Goal: Task Accomplishment & Management: Manage account settings

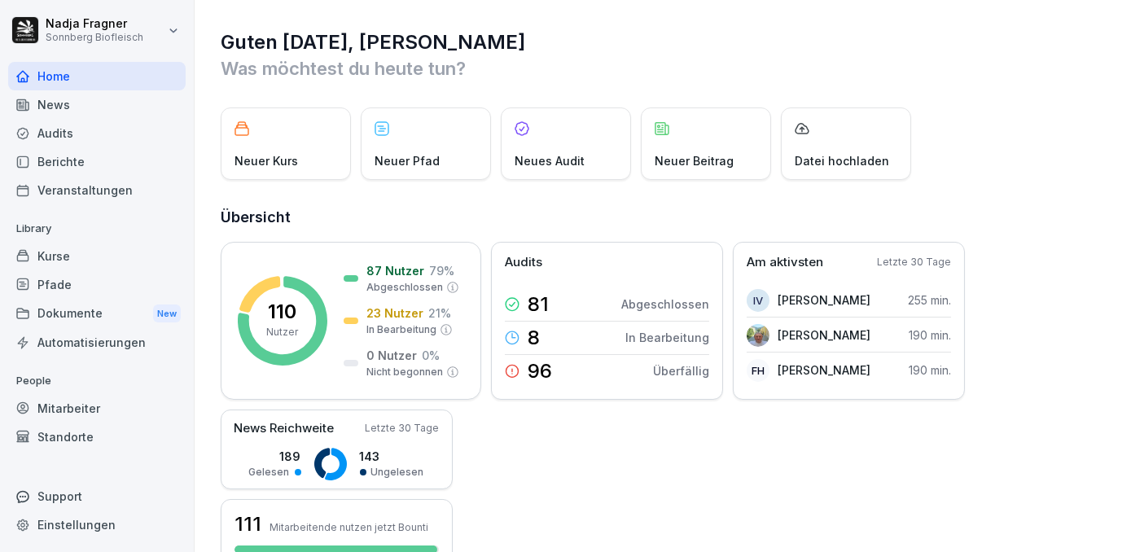
click at [69, 312] on div "Dokumente New" at bounding box center [97, 314] width 178 height 30
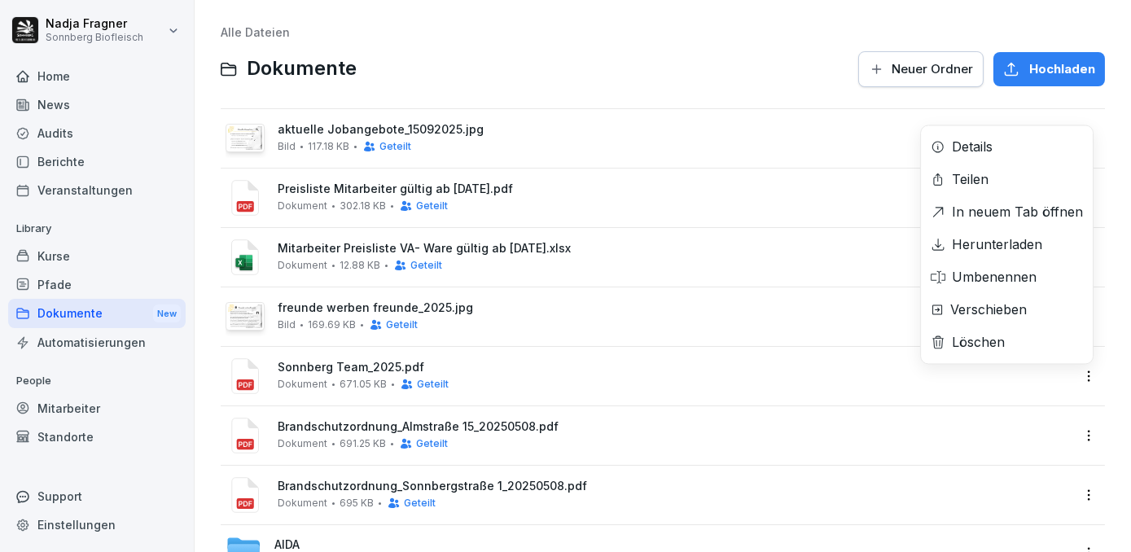
click at [1075, 372] on html "Nadja Fragner Sonnberg Biofleisch Home News Audits Berichte Veranstaltungen Lib…" at bounding box center [565, 276] width 1131 height 552
click at [985, 344] on div "Löschen" at bounding box center [978, 342] width 53 height 20
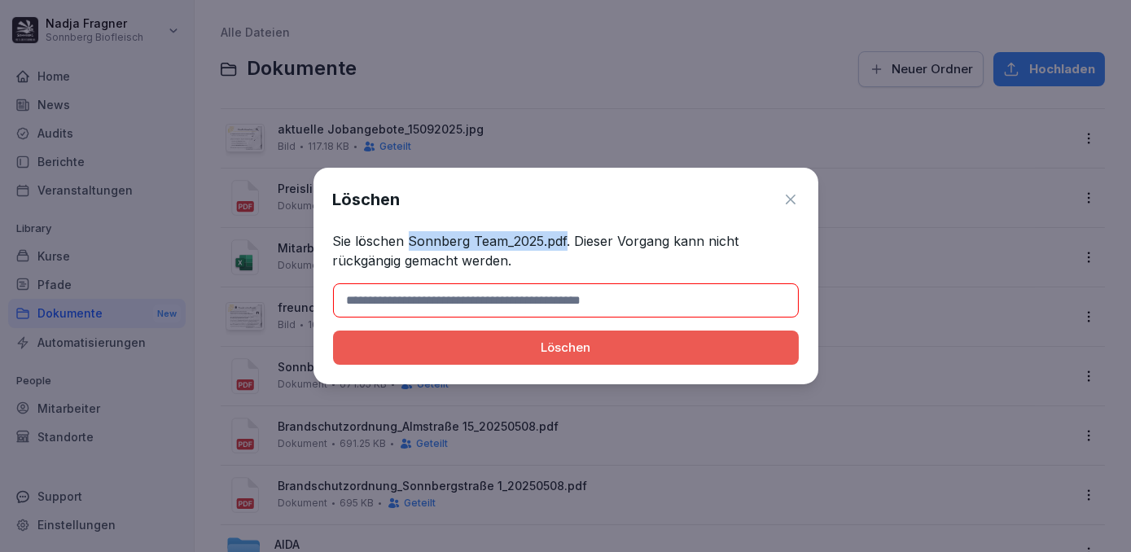
drag, startPoint x: 408, startPoint y: 238, endPoint x: 566, endPoint y: 238, distance: 158.0
click at [566, 238] on p "Sie löschen Sonnberg Team_2025.pdf. Dieser Vorgang kann nicht rückgängig gemach…" at bounding box center [566, 250] width 466 height 39
copy p "Sonnberg Team_2025.pdf"
click at [511, 303] on input at bounding box center [566, 300] width 466 height 34
paste input "**********"
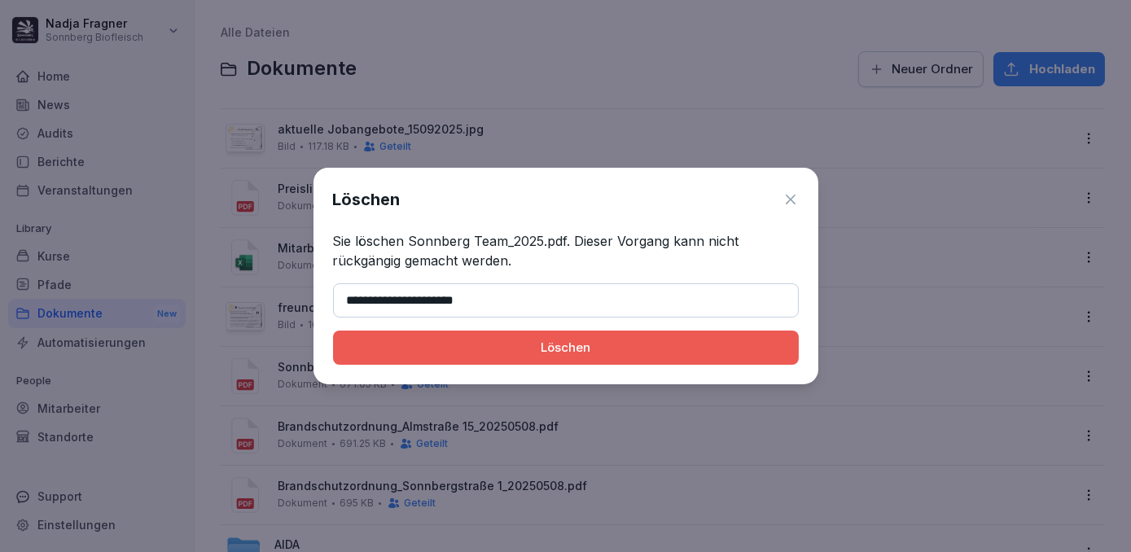
type input "**********"
click at [580, 348] on div "Löschen" at bounding box center [566, 348] width 440 height 18
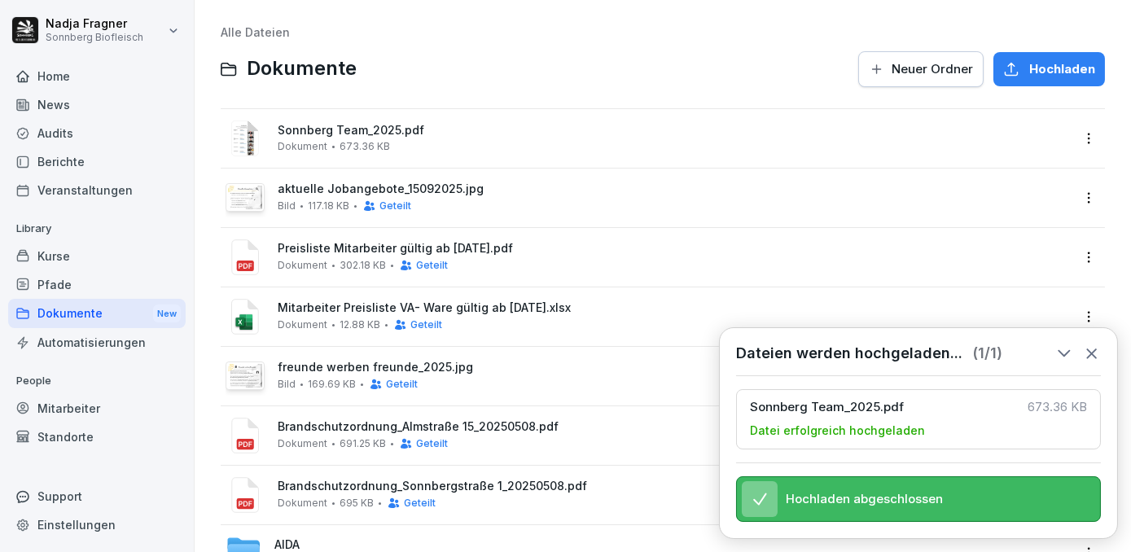
click at [1070, 142] on html "Nadja Fragner Sonnberg Biofleisch Home News Audits Berichte Veranstaltungen Lib…" at bounding box center [565, 276] width 1131 height 552
click at [564, 123] on html "Nadja Fragner Sonnberg Biofleisch Home News Audits Berichte Veranstaltungen Lib…" at bounding box center [565, 276] width 1131 height 552
click at [477, 137] on span "Sonnberg Team_2025.pdf" at bounding box center [674, 131] width 793 height 14
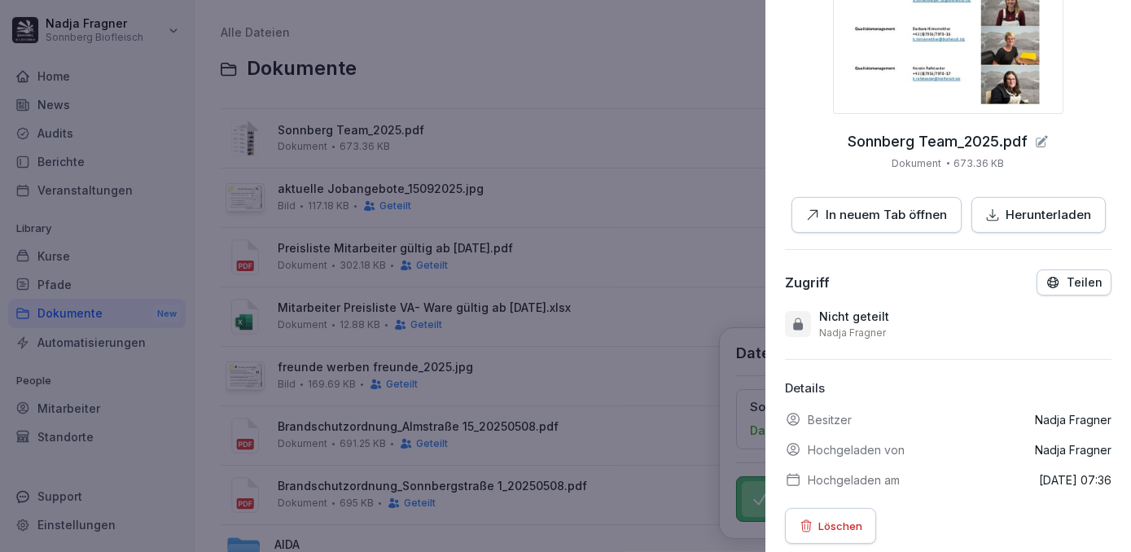
scroll to position [315, 0]
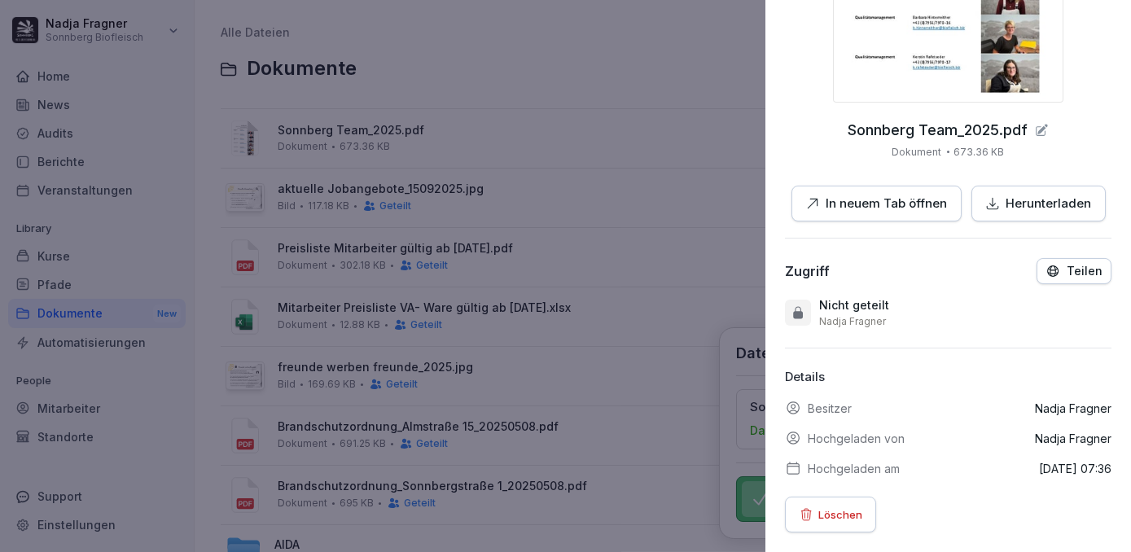
click at [1078, 265] on p "Teilen" at bounding box center [1085, 271] width 36 height 13
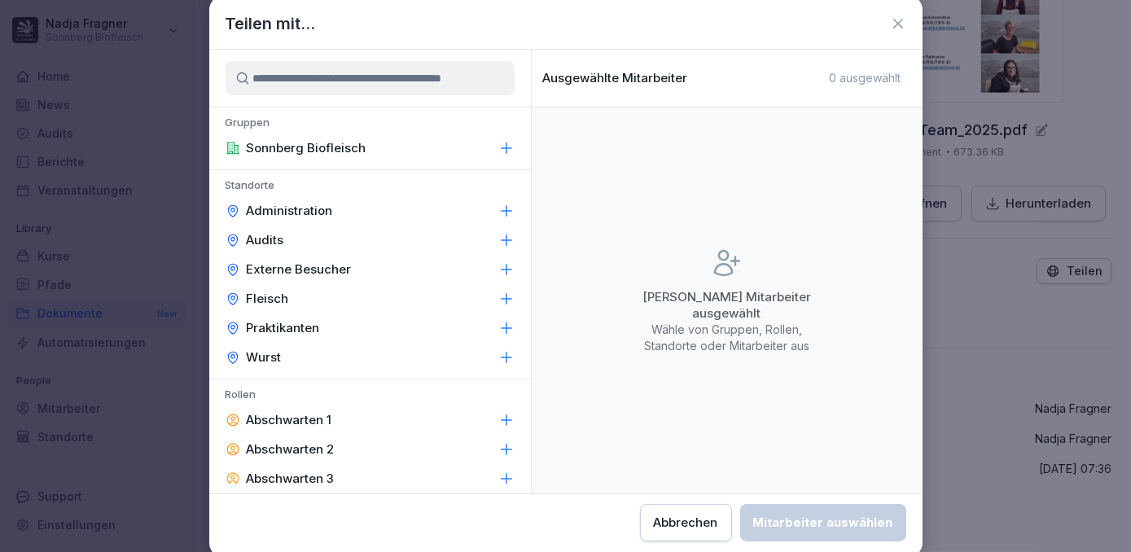
click at [327, 205] on p "Administration" at bounding box center [290, 211] width 86 height 16
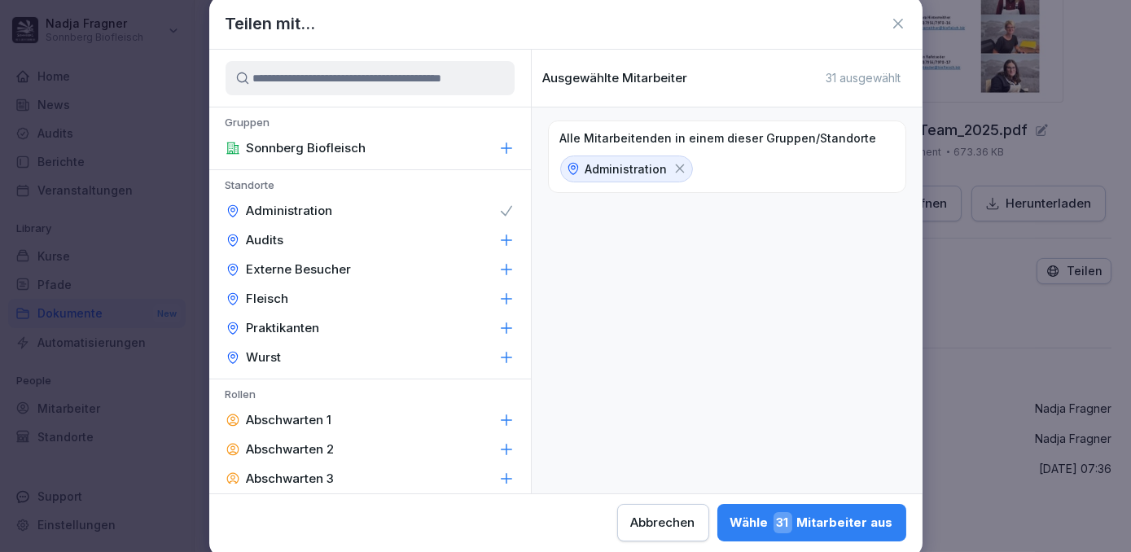
click at [299, 300] on div "Fleisch" at bounding box center [370, 298] width 322 height 29
click at [299, 353] on div "Wurst" at bounding box center [370, 357] width 322 height 29
click at [322, 331] on div "Praktikanten" at bounding box center [370, 327] width 322 height 29
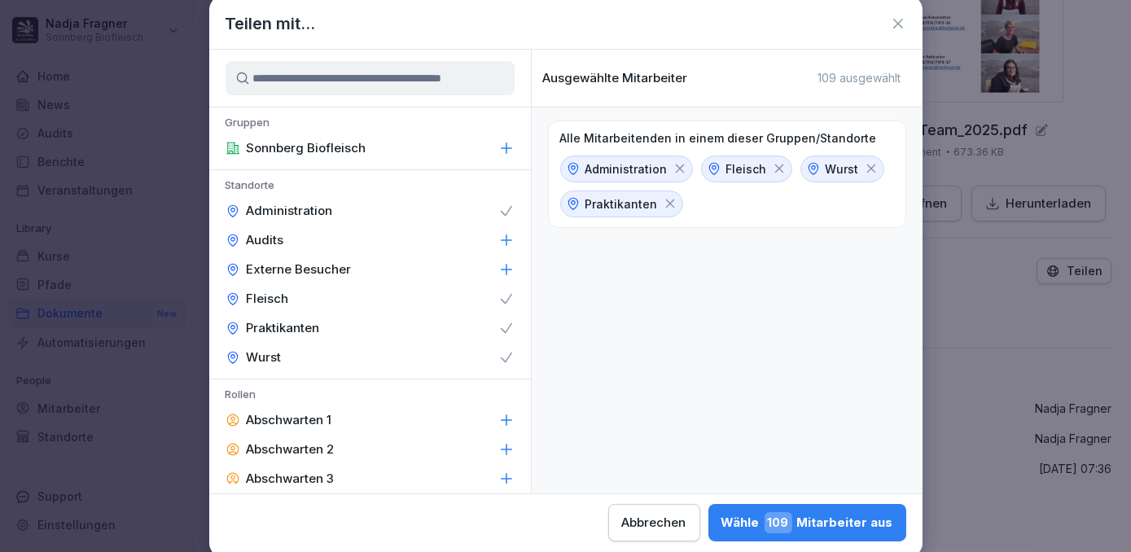
click at [839, 522] on div "Wähle 109 Mitarbeiter aus" at bounding box center [807, 522] width 172 height 21
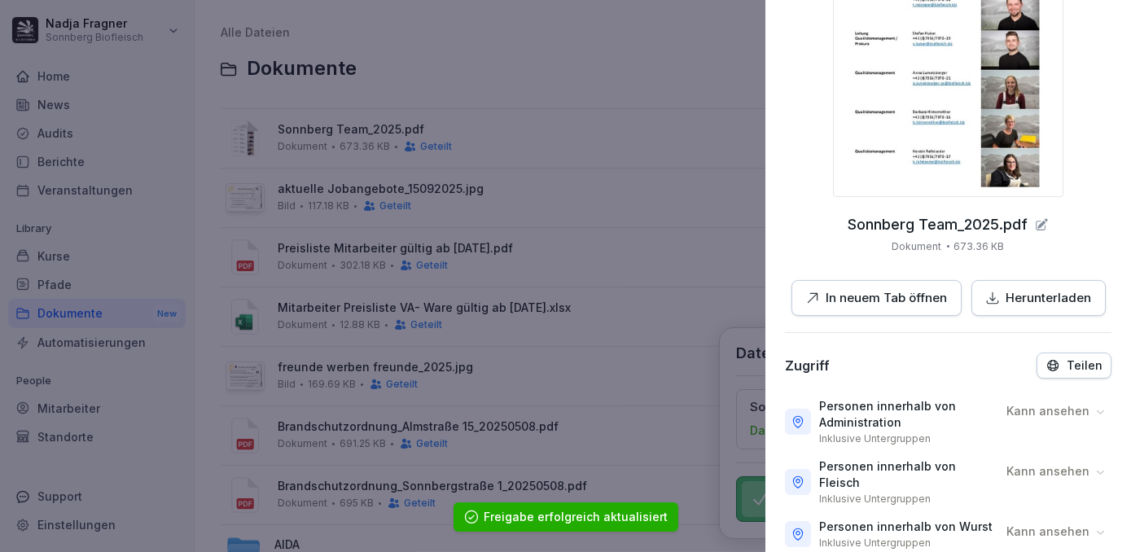
scroll to position [0, 0]
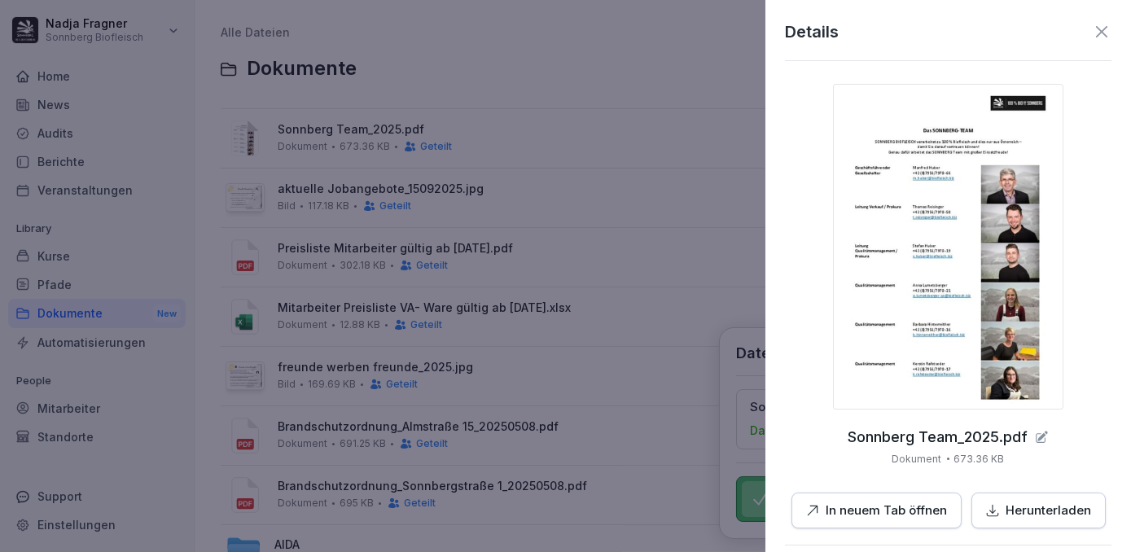
click at [1096, 36] on icon at bounding box center [1101, 31] width 11 height 11
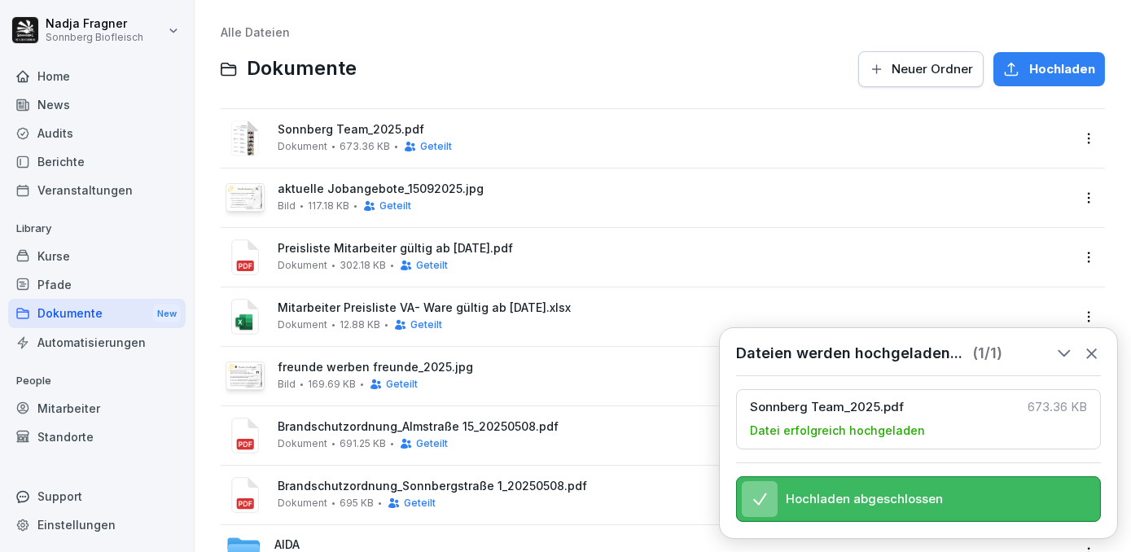
click at [1098, 346] on icon at bounding box center [1092, 353] width 18 height 18
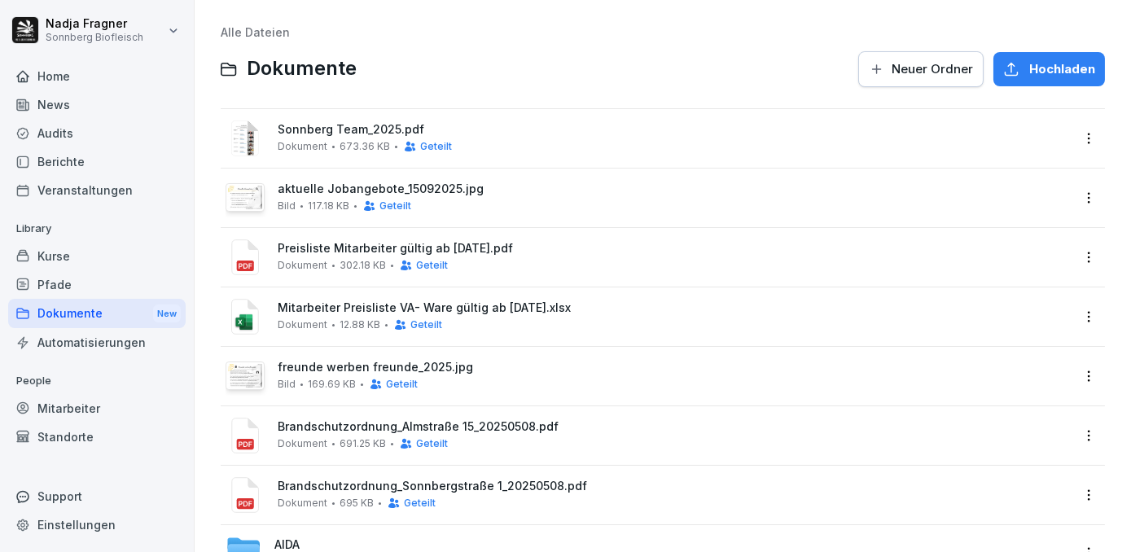
click at [75, 253] on div "Kurse" at bounding box center [97, 256] width 178 height 28
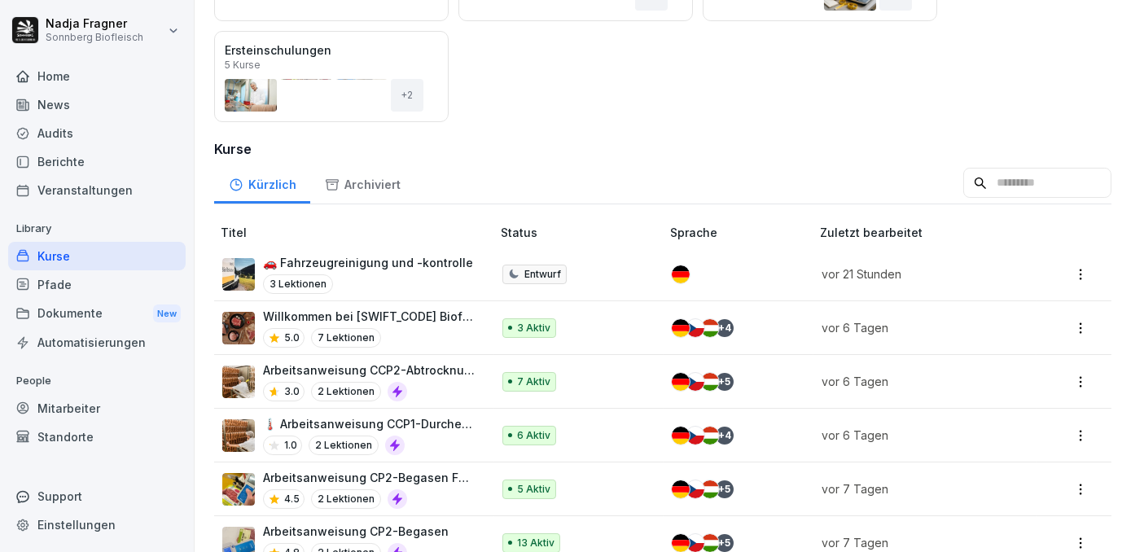
scroll to position [518, 0]
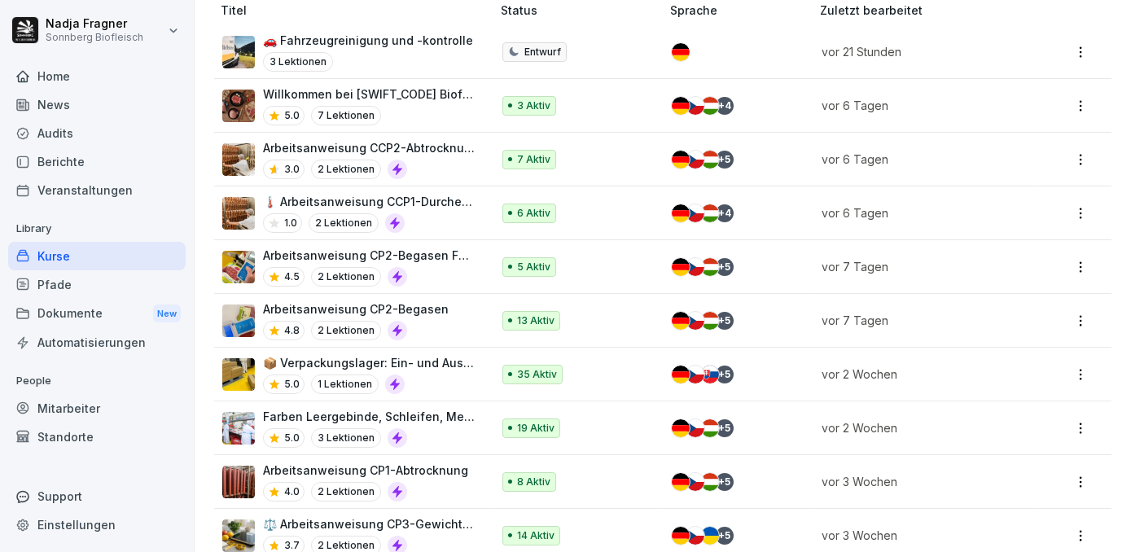
click at [412, 92] on p "Willkommen bei SONNBERG Biofleisch" at bounding box center [369, 93] width 212 height 17
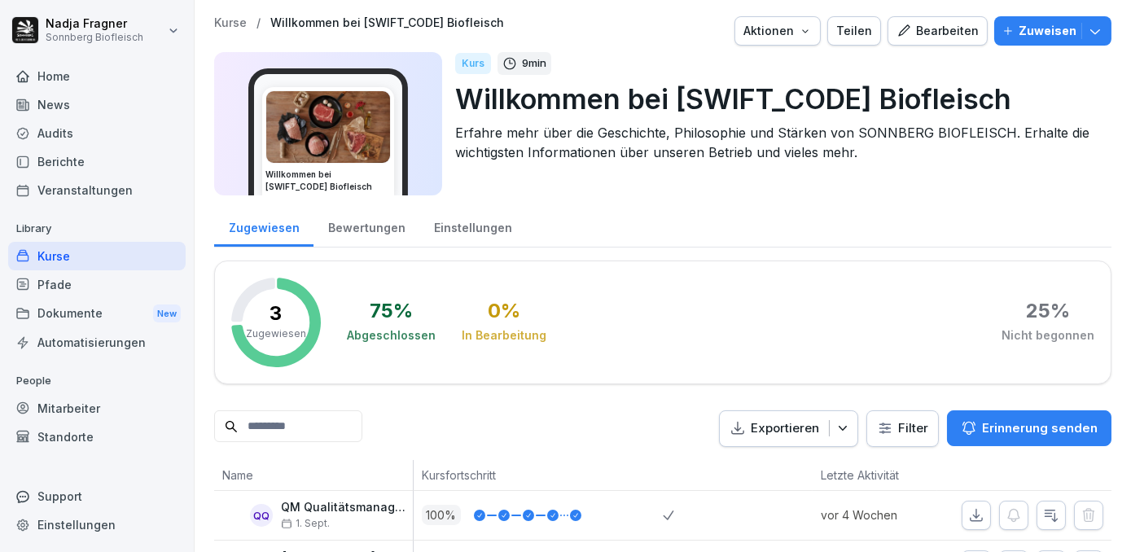
click at [949, 27] on div "Bearbeiten" at bounding box center [937, 31] width 82 height 18
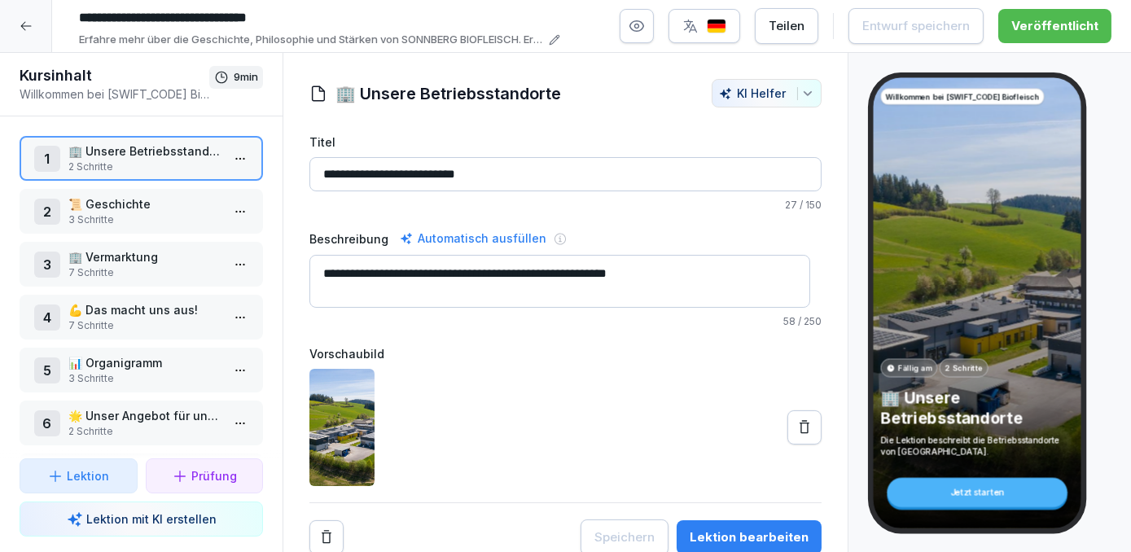
scroll to position [11, 0]
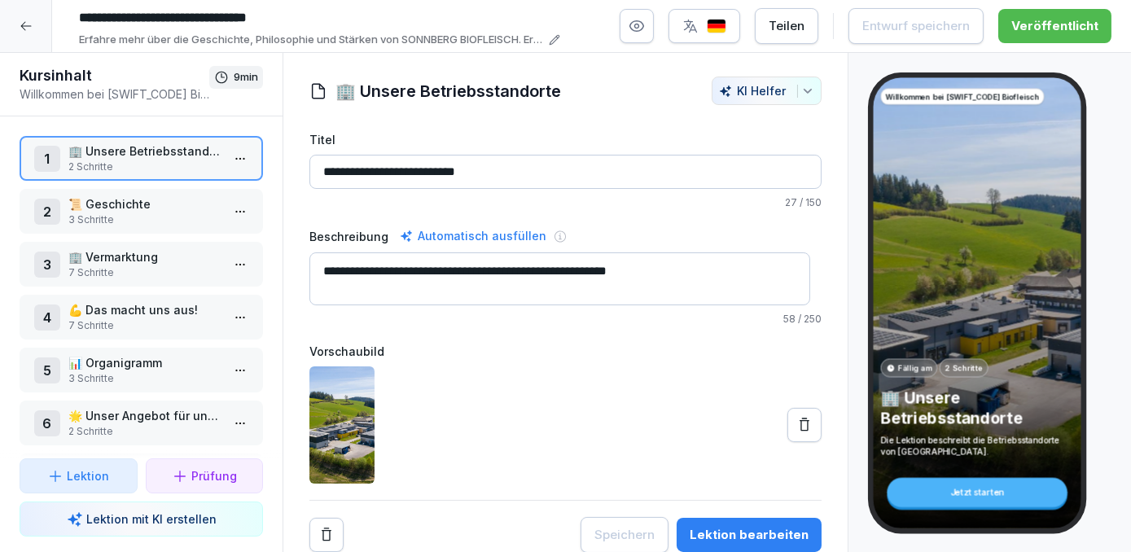
click at [167, 314] on p "💪 Das macht uns aus!" at bounding box center [144, 309] width 152 height 17
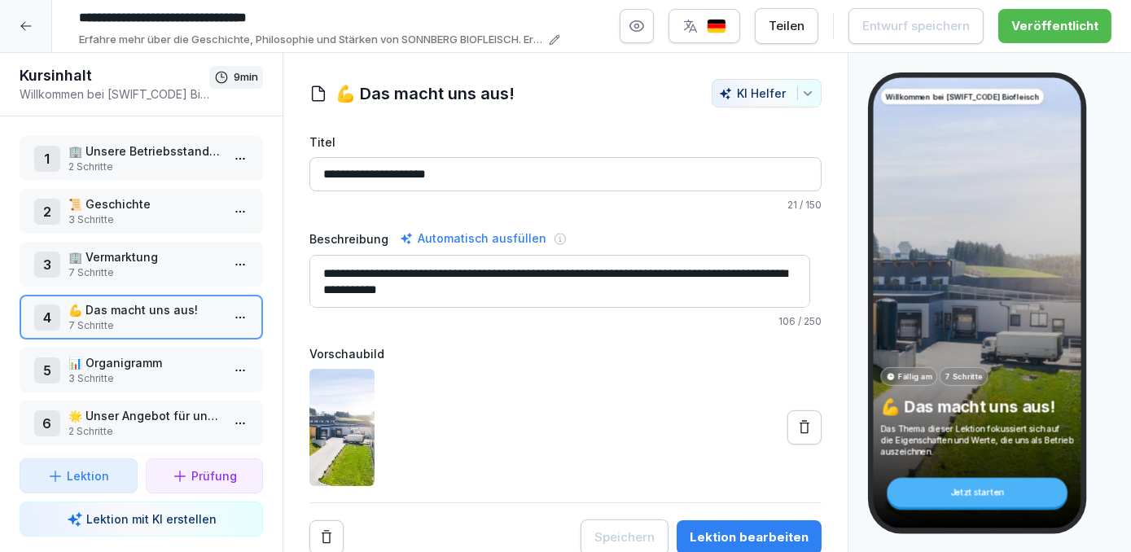
click at [173, 360] on p "📊 Organigramm" at bounding box center [144, 362] width 152 height 17
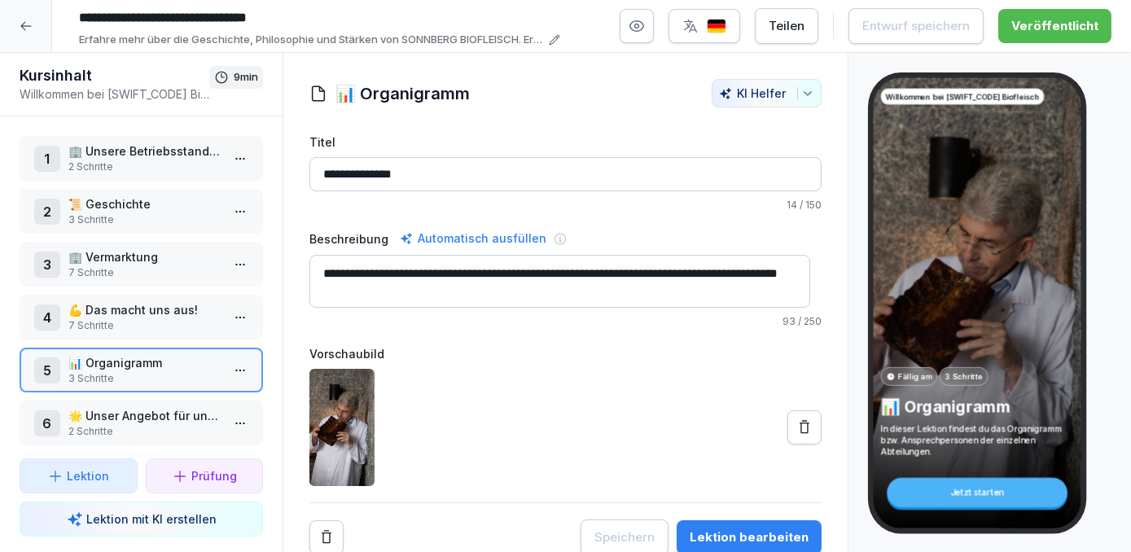
click at [113, 371] on p "3 Schritte" at bounding box center [144, 378] width 152 height 15
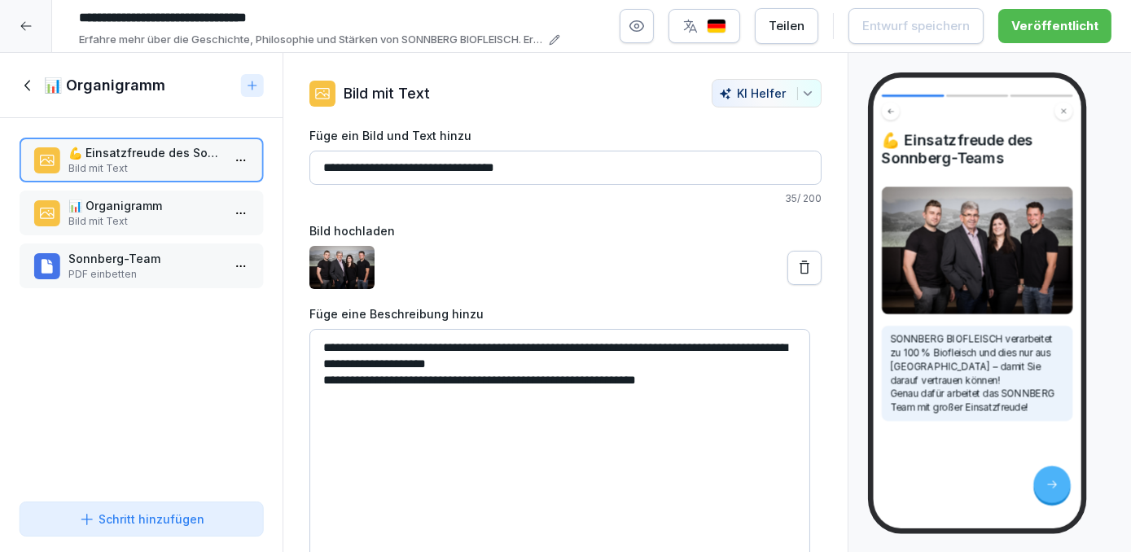
click at [142, 205] on p "📊 Organigramm" at bounding box center [144, 205] width 152 height 17
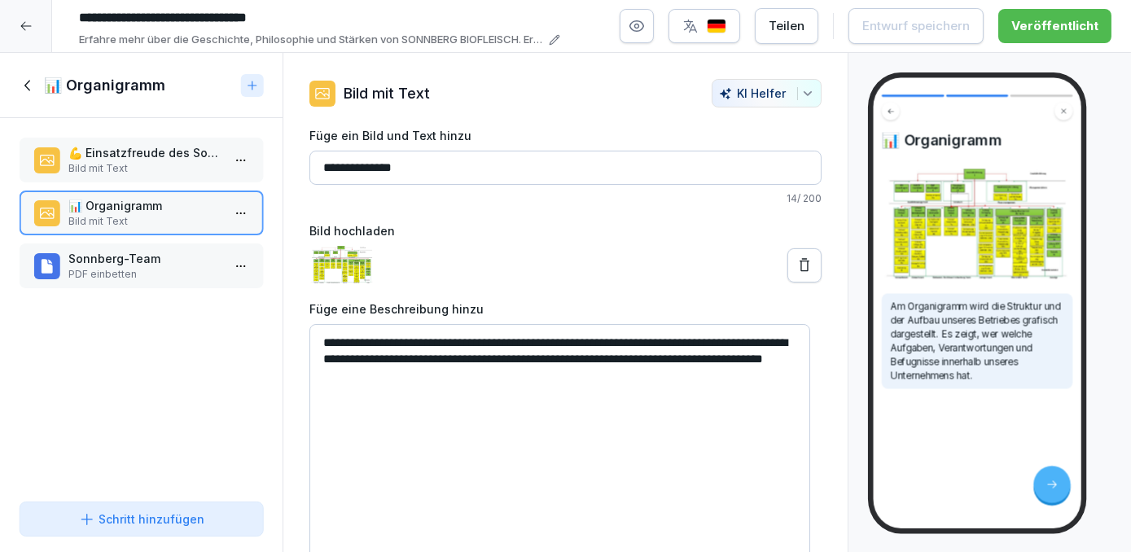
click at [151, 262] on p "Sonnberg-Team" at bounding box center [144, 258] width 152 height 17
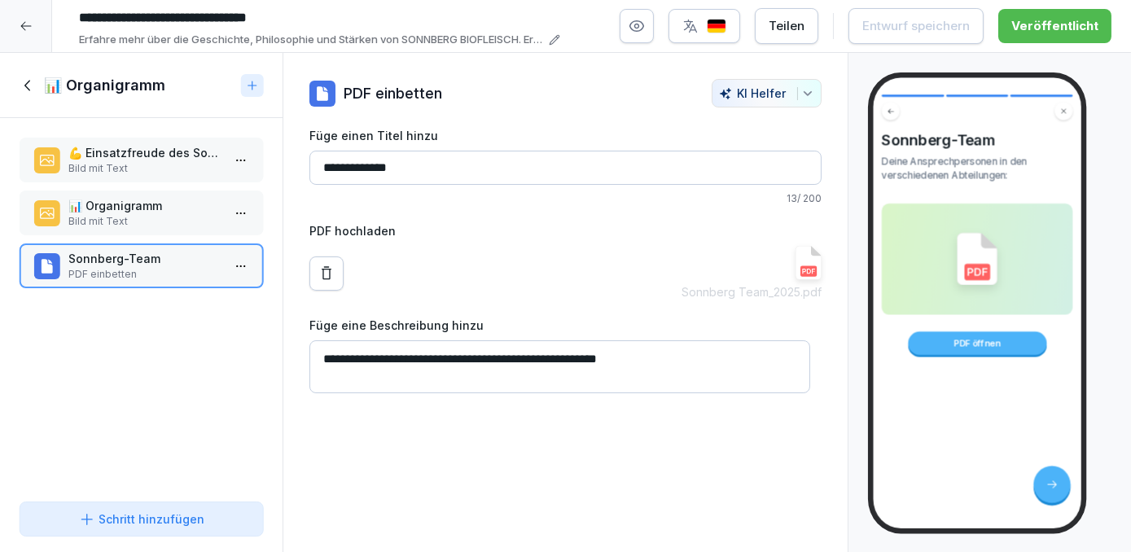
click at [319, 274] on icon at bounding box center [326, 273] width 16 height 16
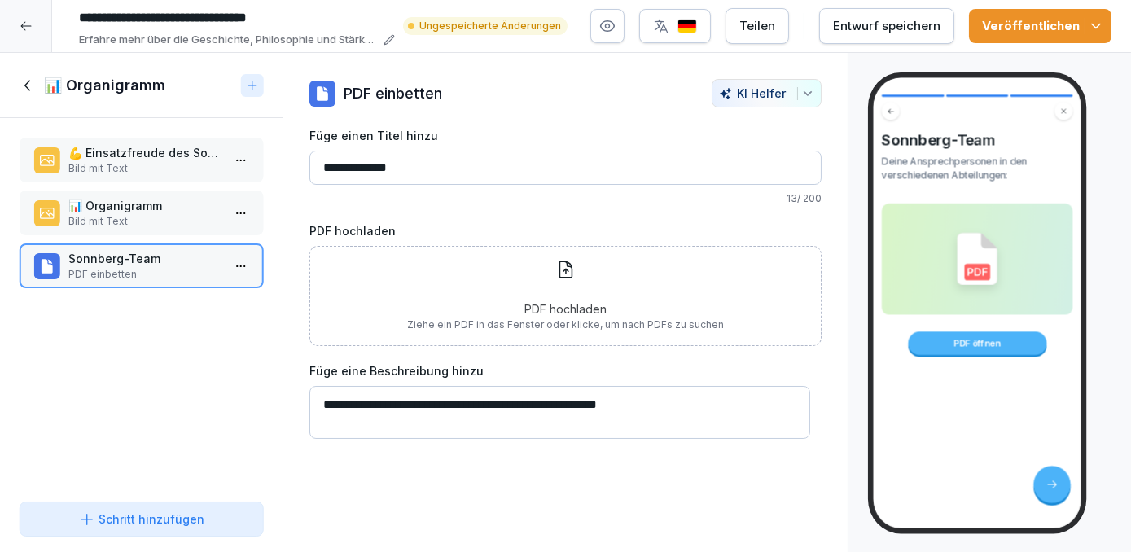
click at [493, 279] on div "PDF hochladen Ziehe ein PDF in das Fenster oder klicke, um nach PDFs zu suchen" at bounding box center [565, 296] width 317 height 72
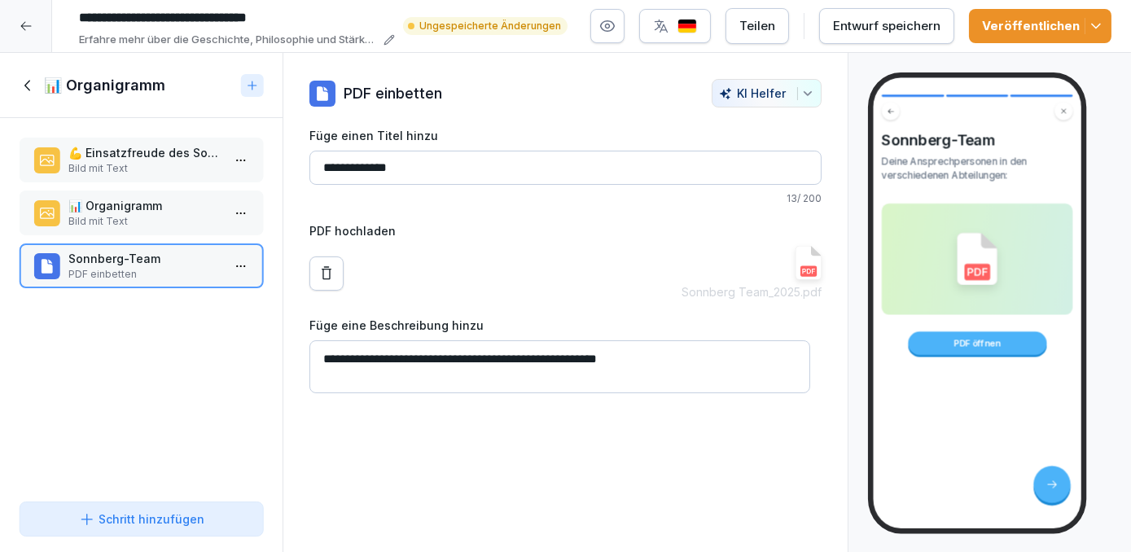
click at [1099, 22] on icon "button" at bounding box center [1096, 26] width 16 height 16
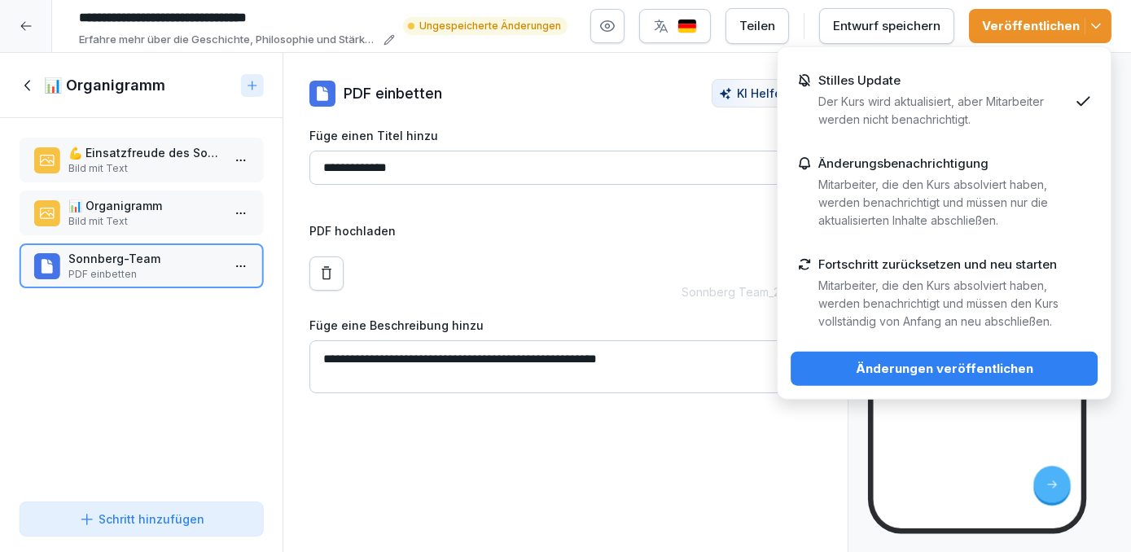
click at [984, 363] on div "Änderungen veröffentlichen" at bounding box center [944, 369] width 281 height 18
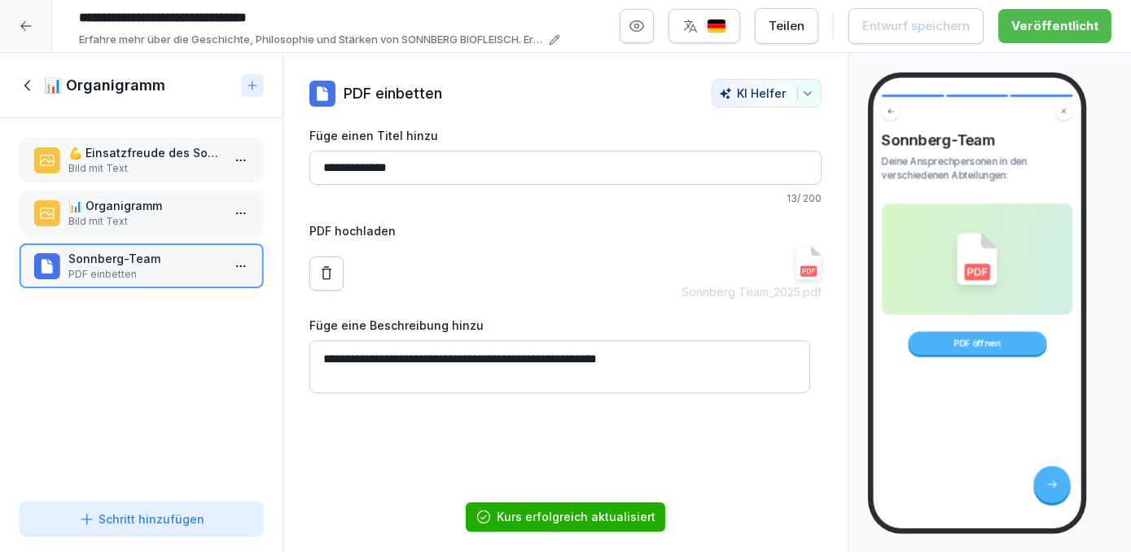
click at [33, 19] on div at bounding box center [26, 26] width 52 height 52
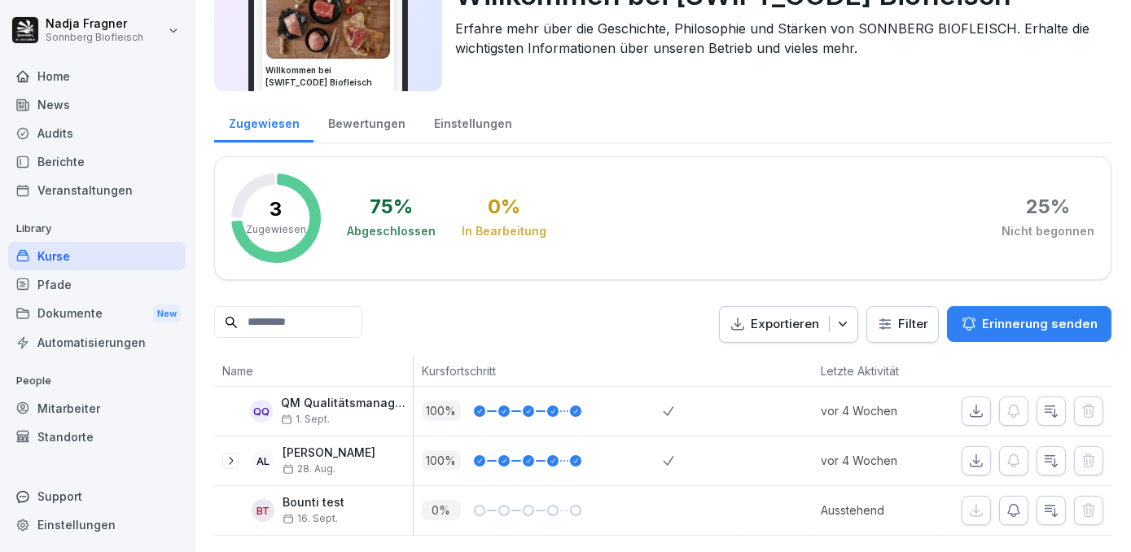
scroll to position [49, 0]
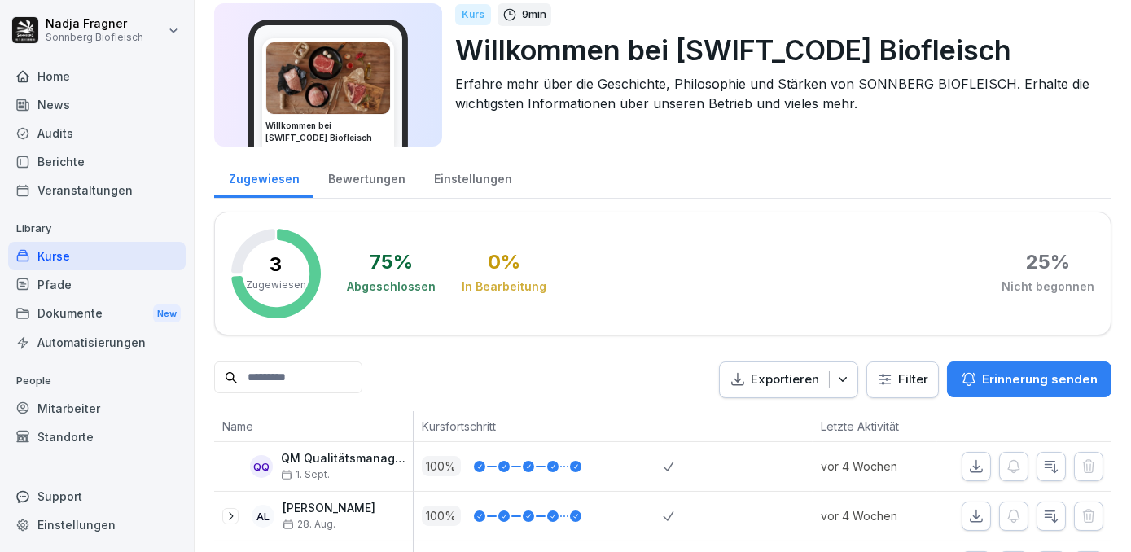
click at [77, 80] on div "Home" at bounding box center [97, 76] width 178 height 28
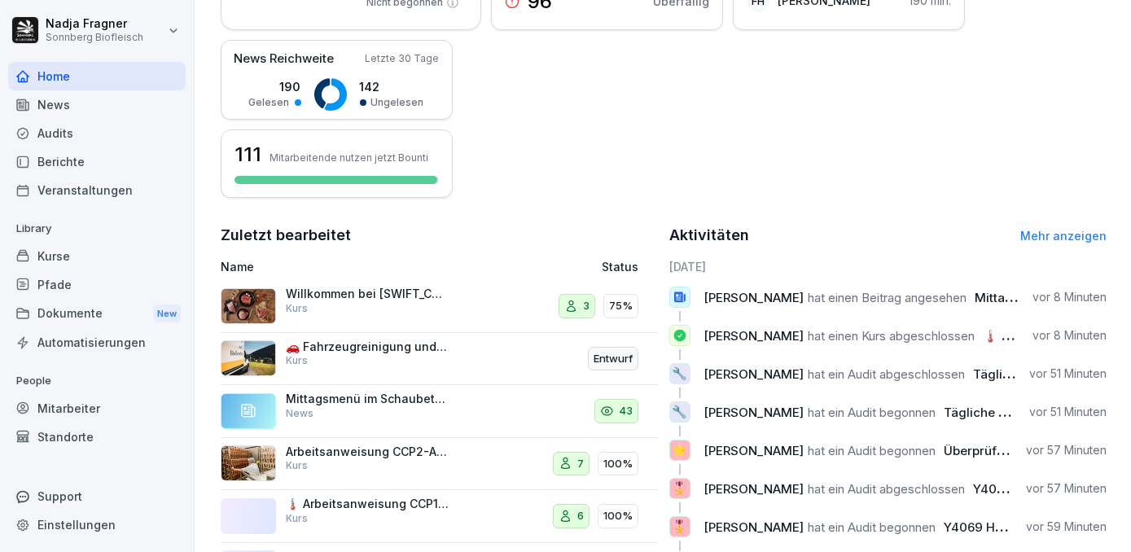
scroll to position [444, 0]
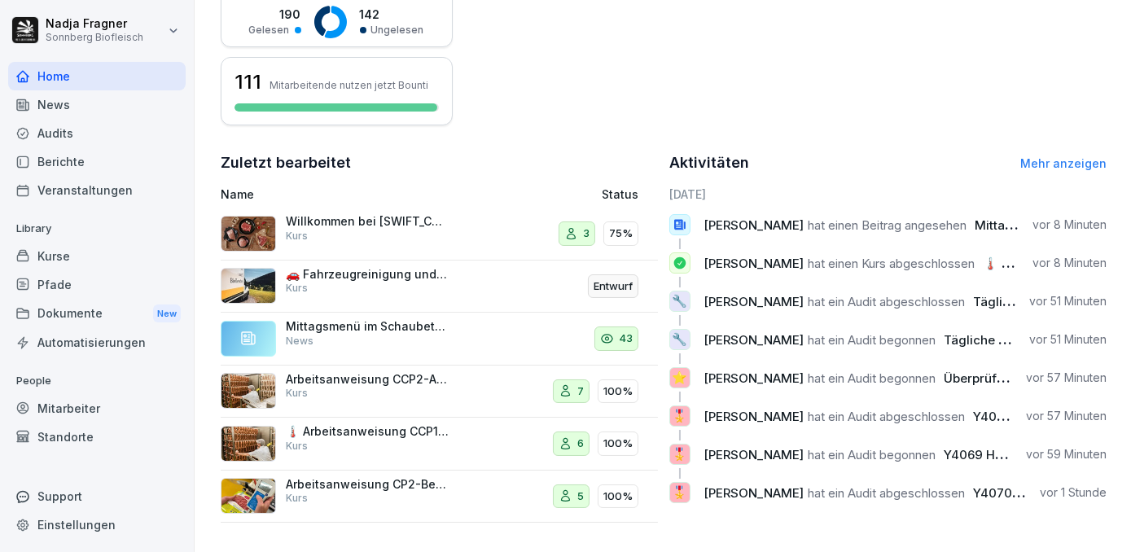
click at [1049, 157] on link "Mehr anzeigen" at bounding box center [1063, 163] width 86 height 14
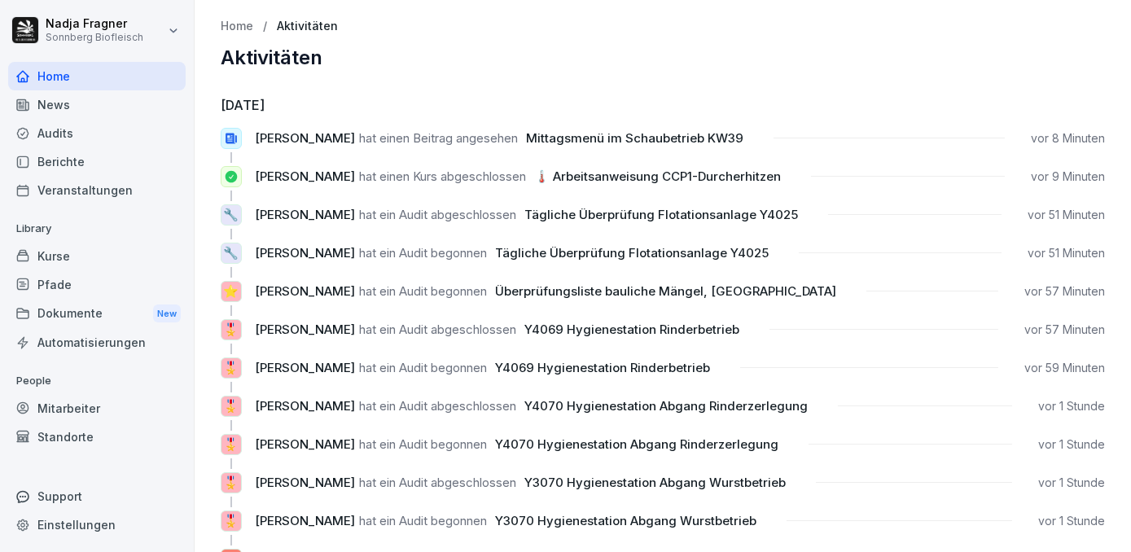
click at [63, 72] on div "Home" at bounding box center [97, 76] width 178 height 28
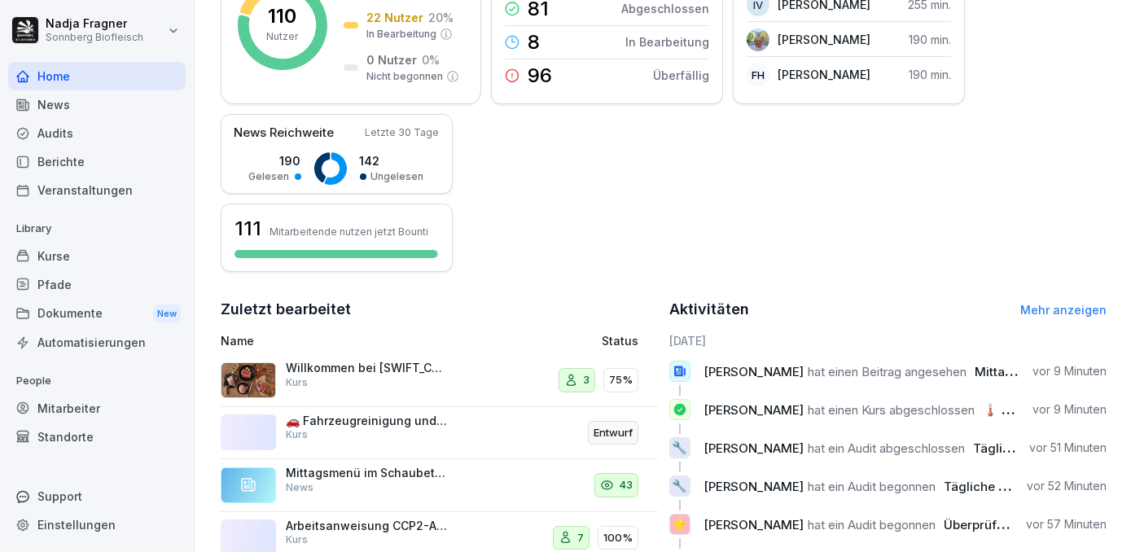
scroll to position [370, 0]
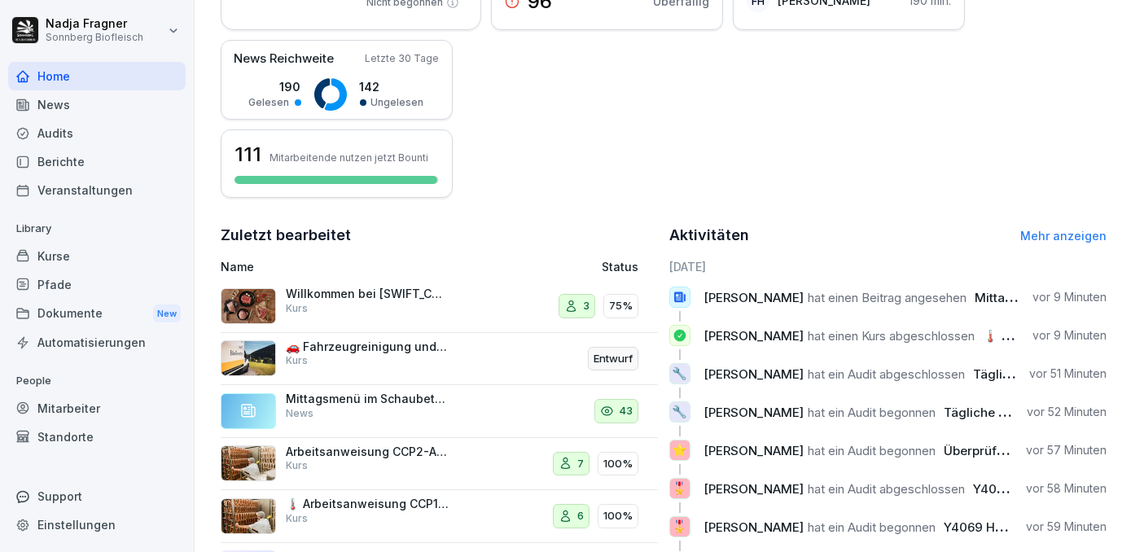
click at [84, 102] on div "News" at bounding box center [97, 104] width 178 height 28
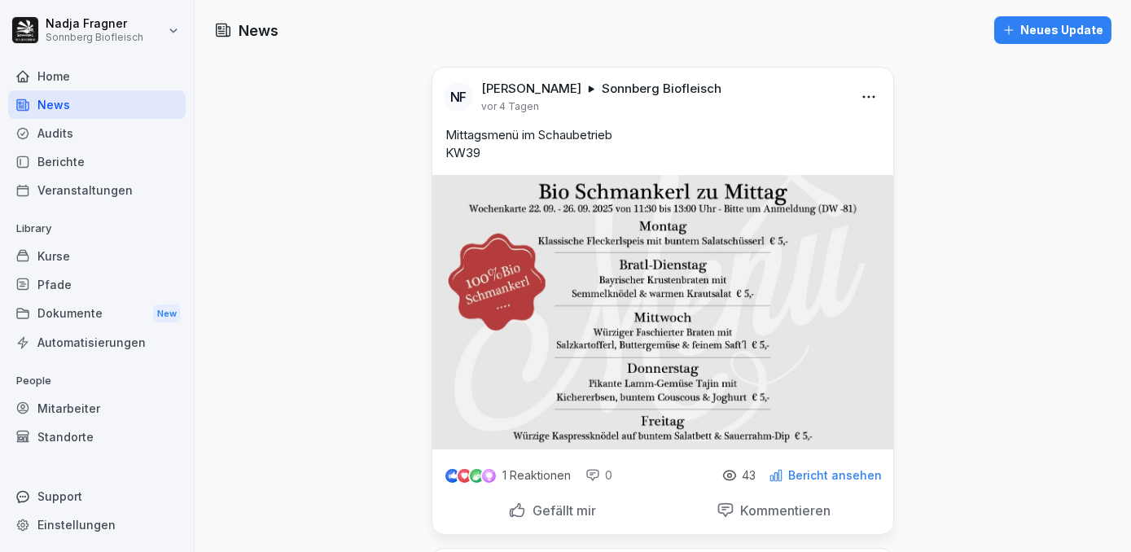
click at [73, 70] on div "Home" at bounding box center [97, 76] width 178 height 28
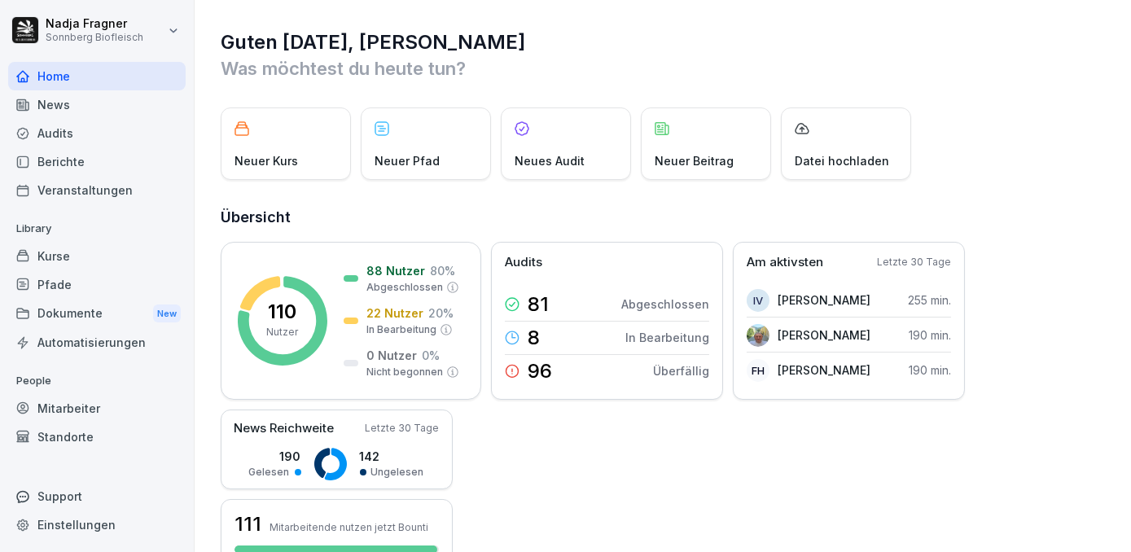
scroll to position [221, 0]
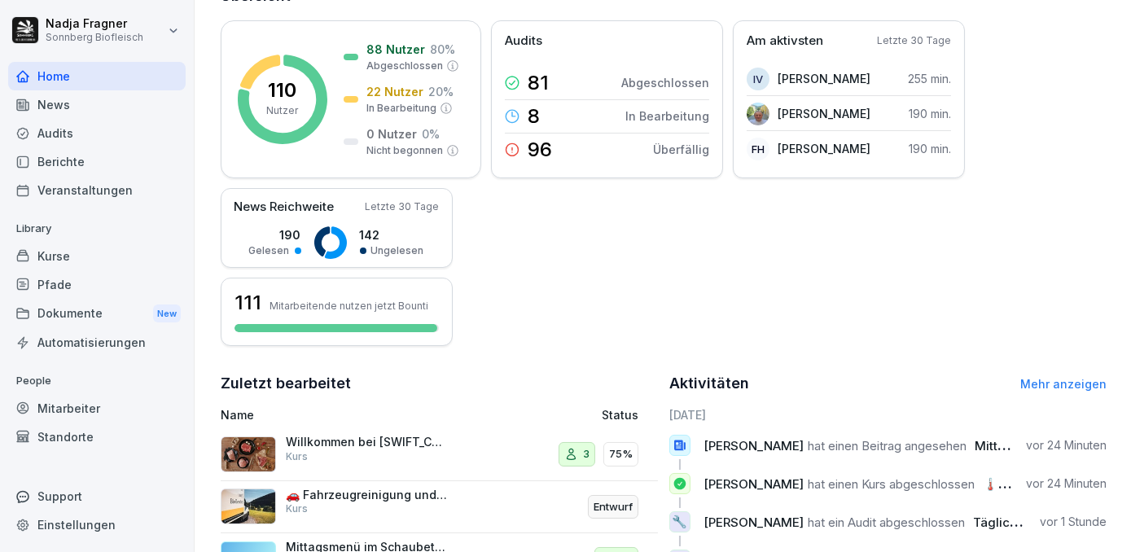
click at [82, 251] on div "Kurse" at bounding box center [97, 256] width 178 height 28
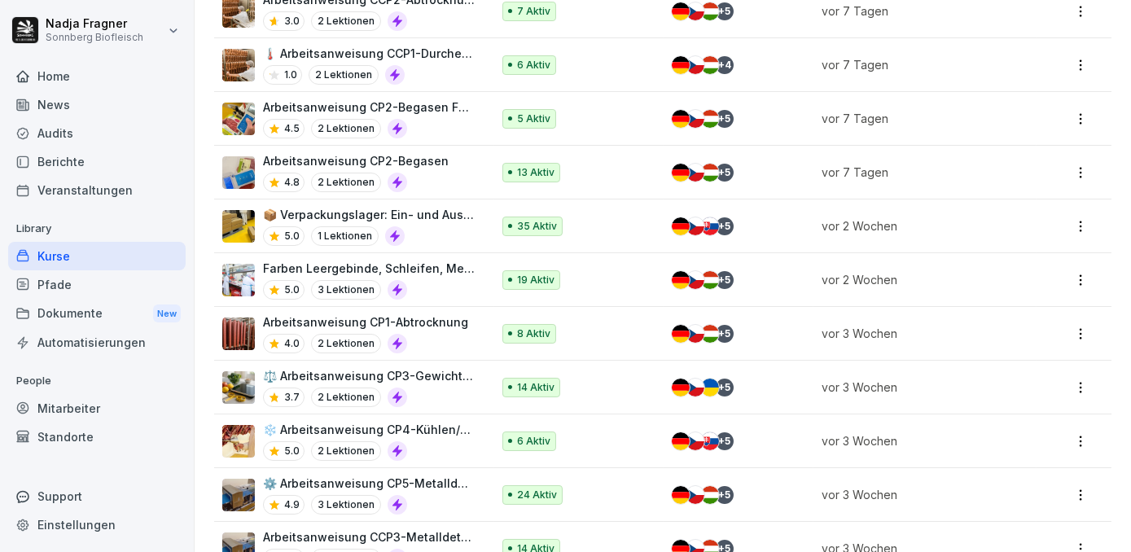
scroll to position [370, 0]
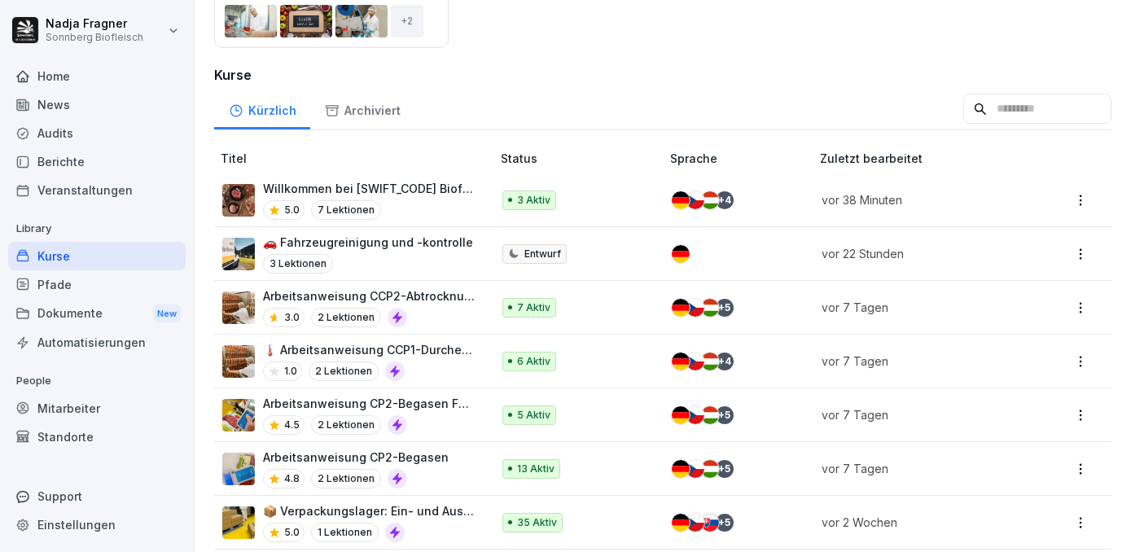
click at [392, 237] on p "🚗 Fahrzeugreinigung und -kontrolle" at bounding box center [368, 242] width 210 height 17
